Goal: Navigation & Orientation: Go to known website

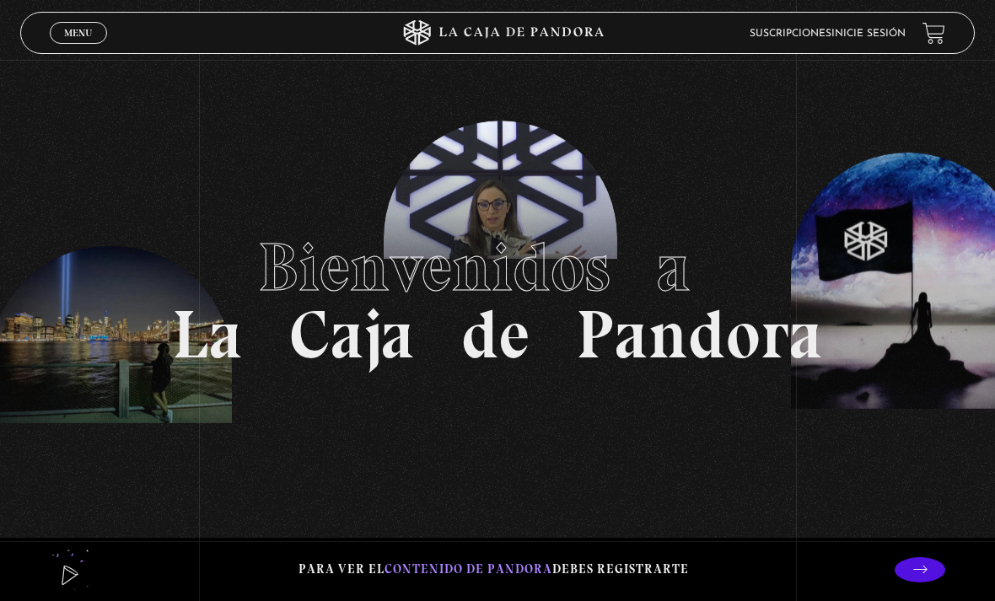
click at [67, 36] on span "Menu" at bounding box center [78, 33] width 28 height 10
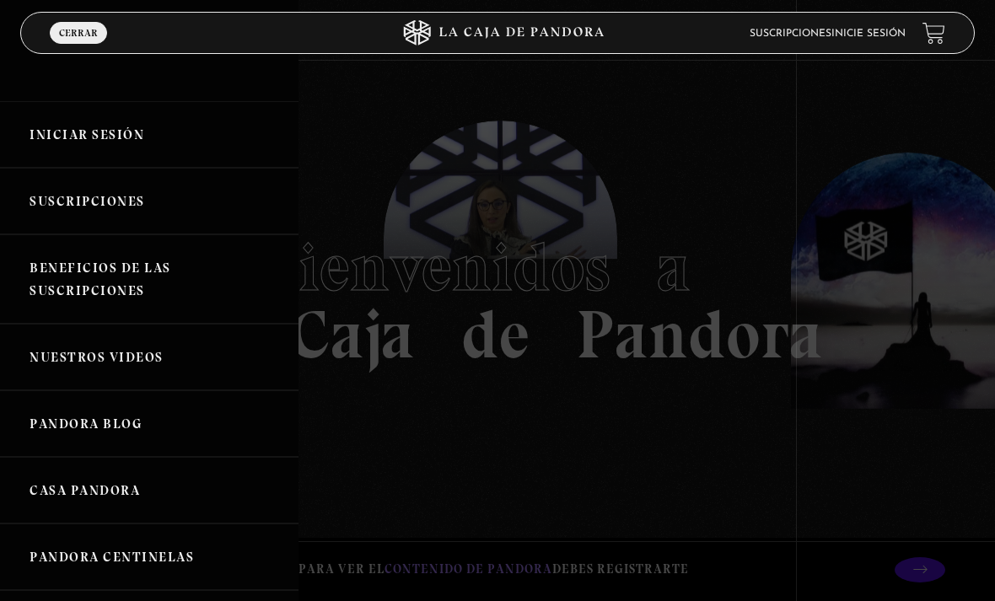
click at [51, 126] on link "Iniciar Sesión" at bounding box center [149, 134] width 298 height 67
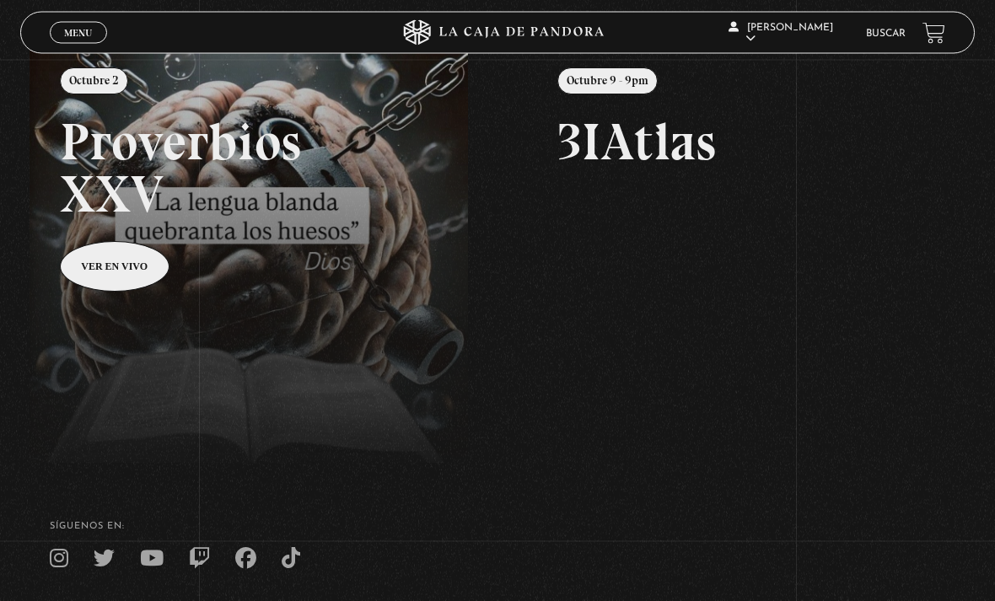
scroll to position [218, 0]
